Goal: Task Accomplishment & Management: Complete application form

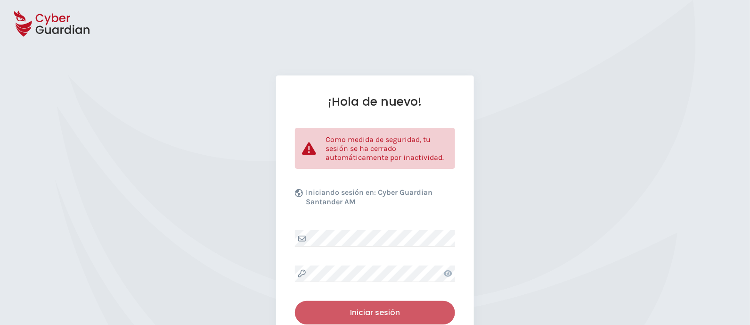
click at [386, 307] on div "Iniciar sesión" at bounding box center [375, 312] width 146 height 11
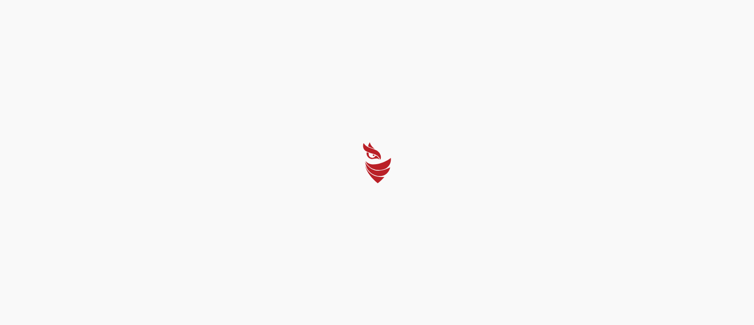
select select "English"
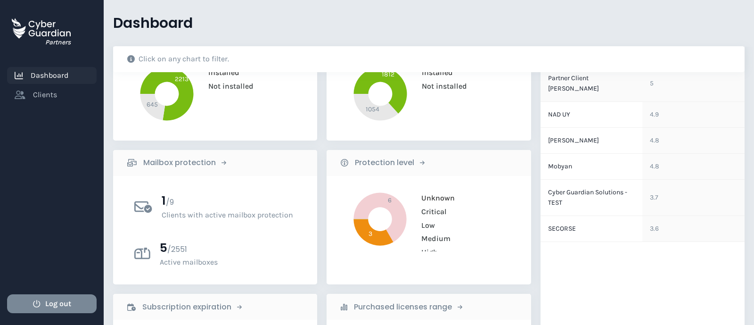
scroll to position [117, 0]
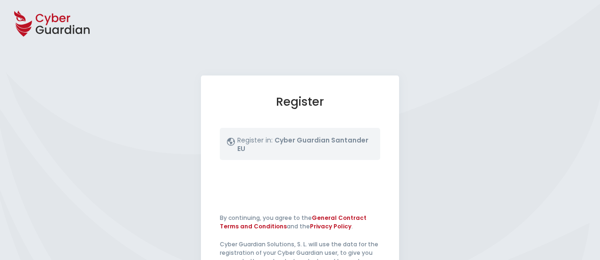
select select "English"
